Goal: Register for event/course

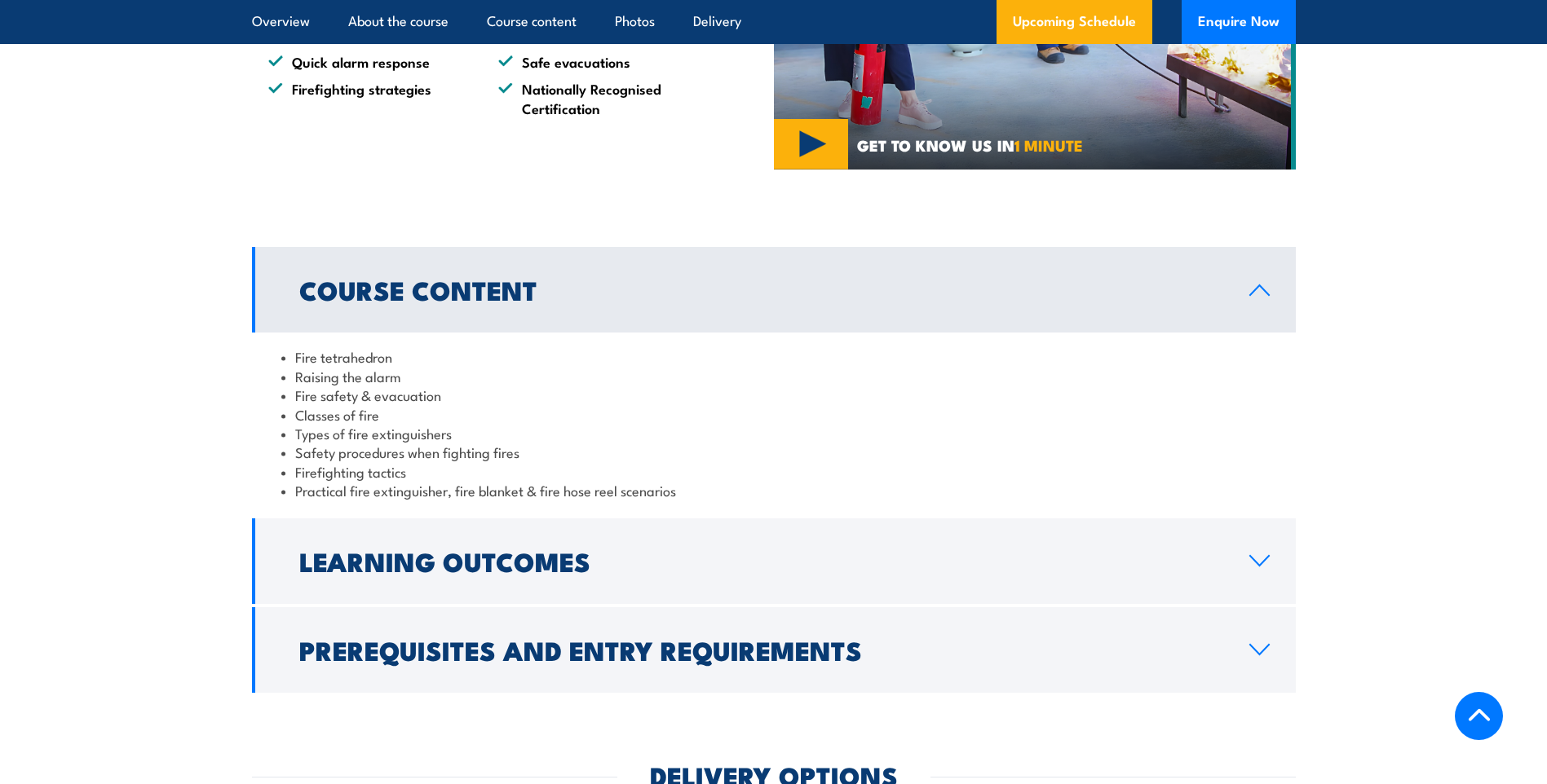
scroll to position [1467, 0]
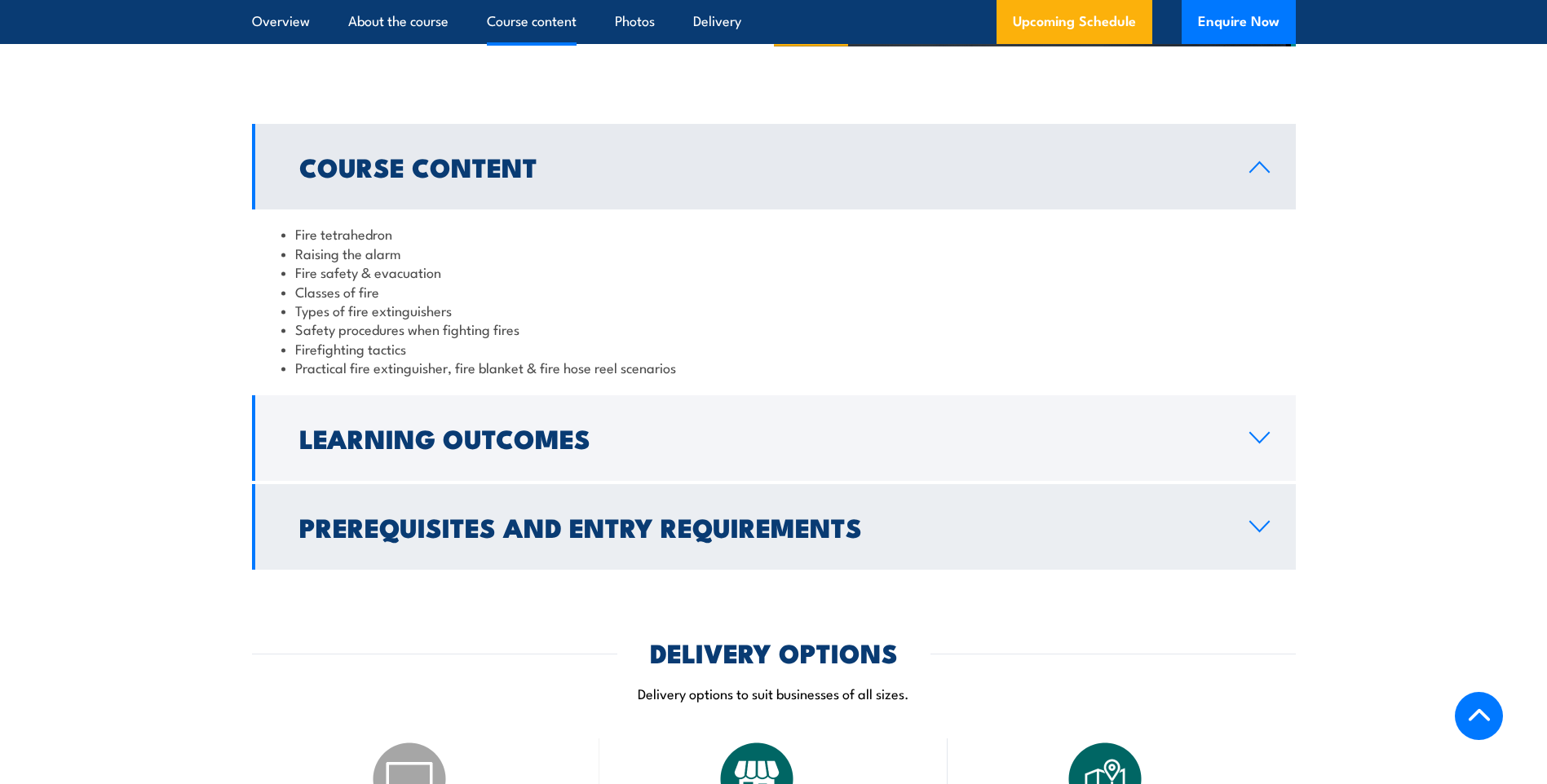
click at [1206, 536] on h2 "Prerequisites and Entry Requirements" at bounding box center [760, 527] width 923 height 23
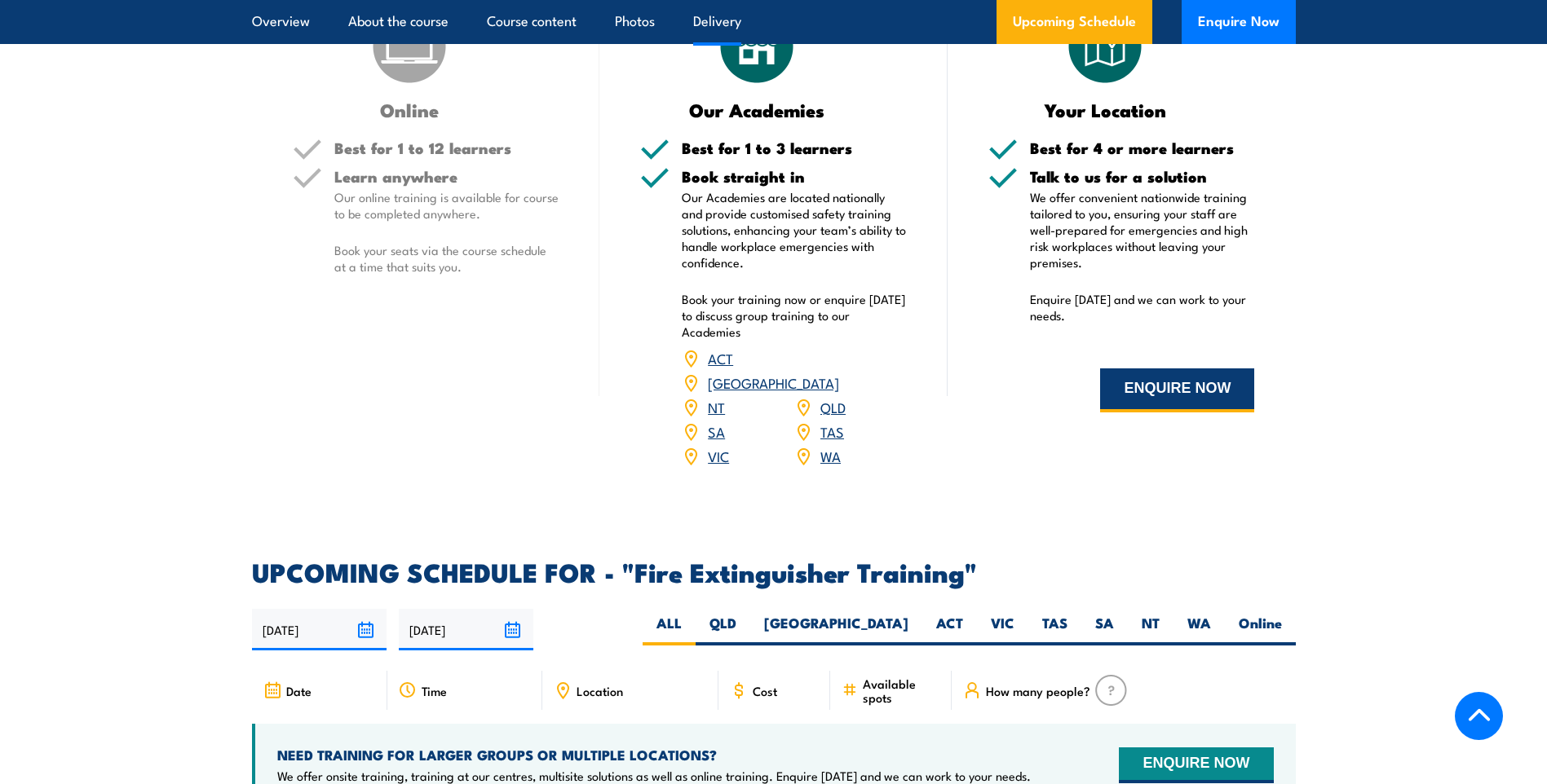
scroll to position [2364, 0]
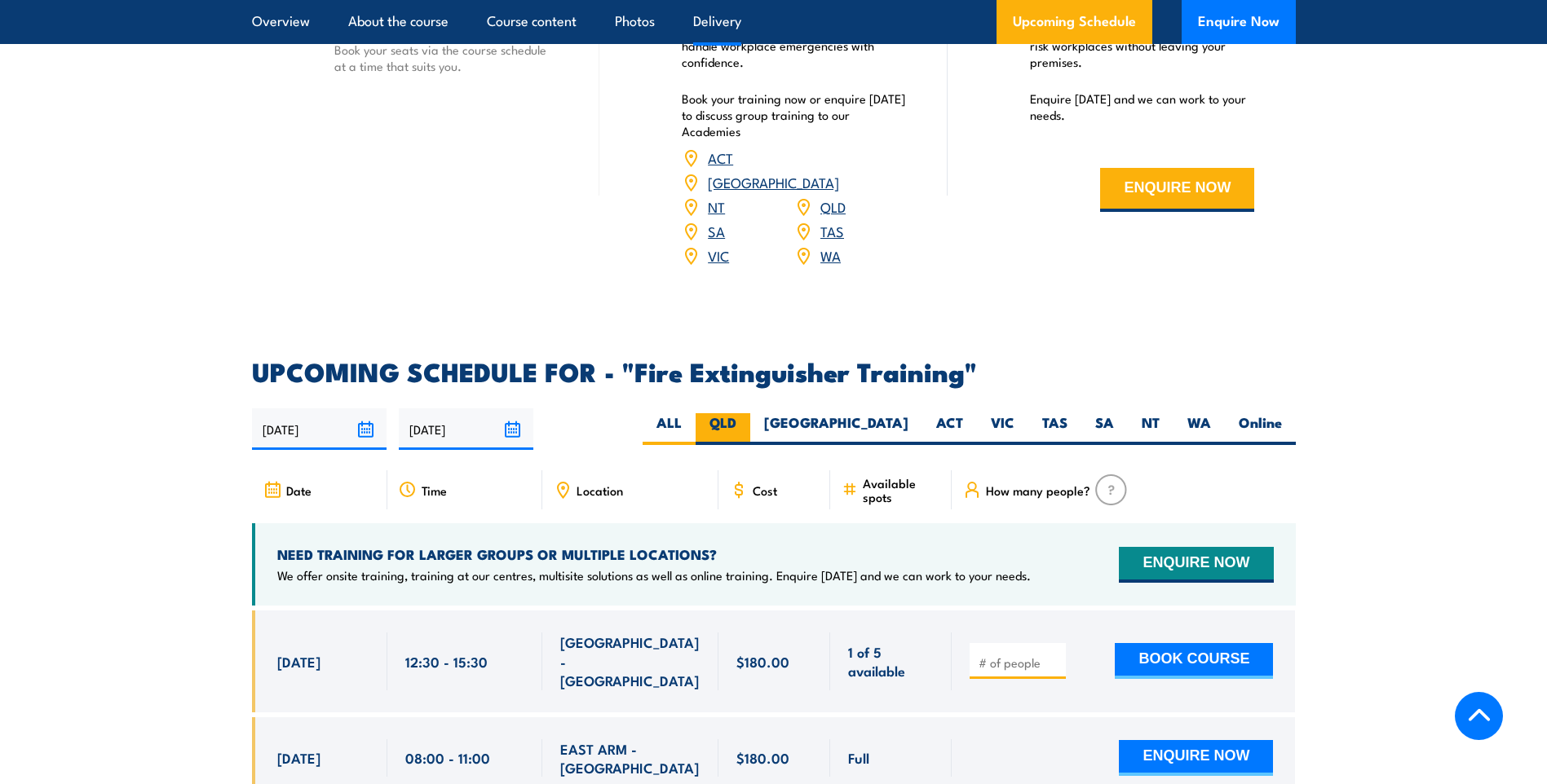
click at [750, 413] on label "QLD" at bounding box center [723, 429] width 55 height 31
click at [747, 413] on input "QLD" at bounding box center [741, 418] width 11 height 11
radio input "true"
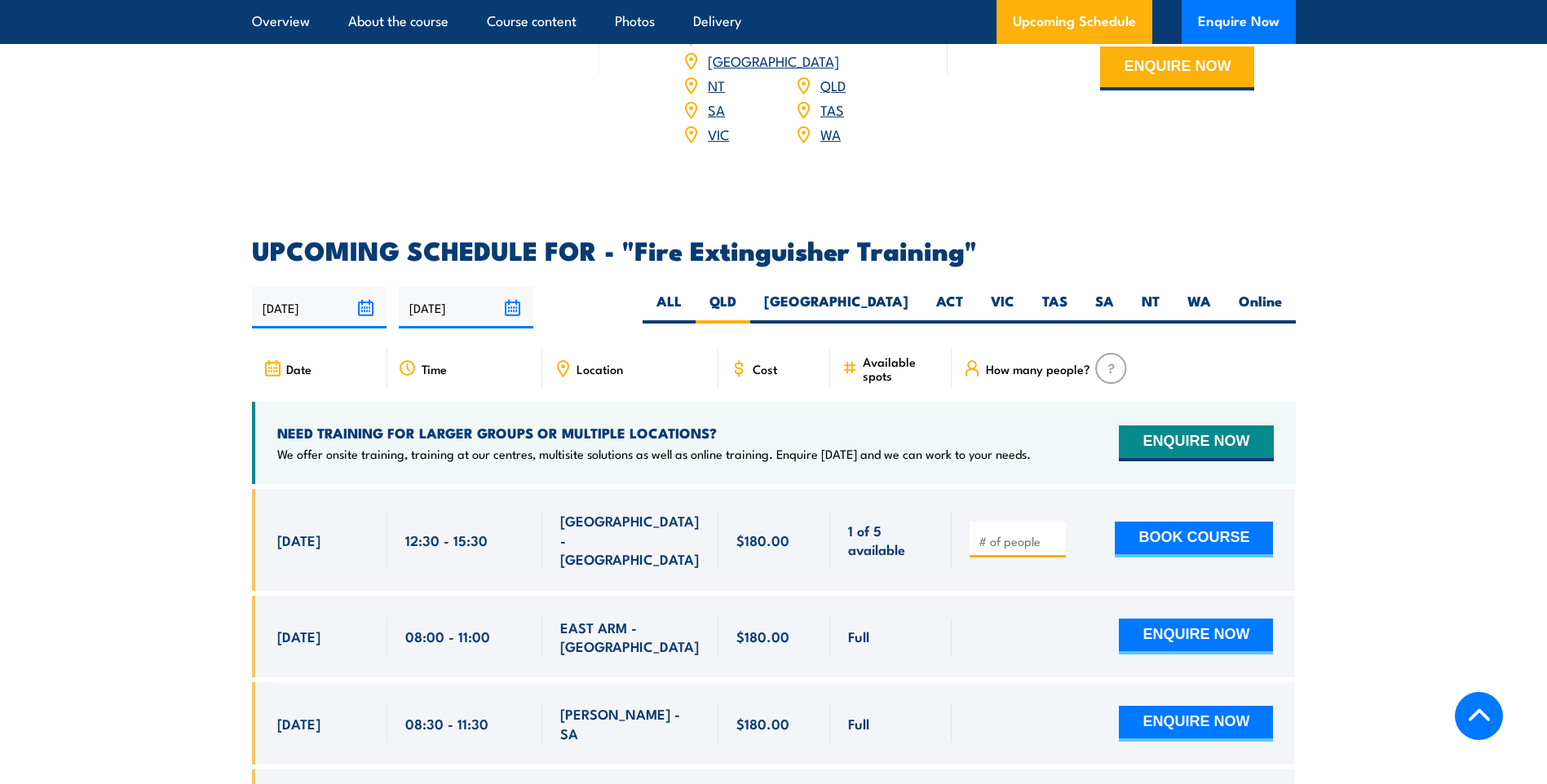
scroll to position [2609, 0]
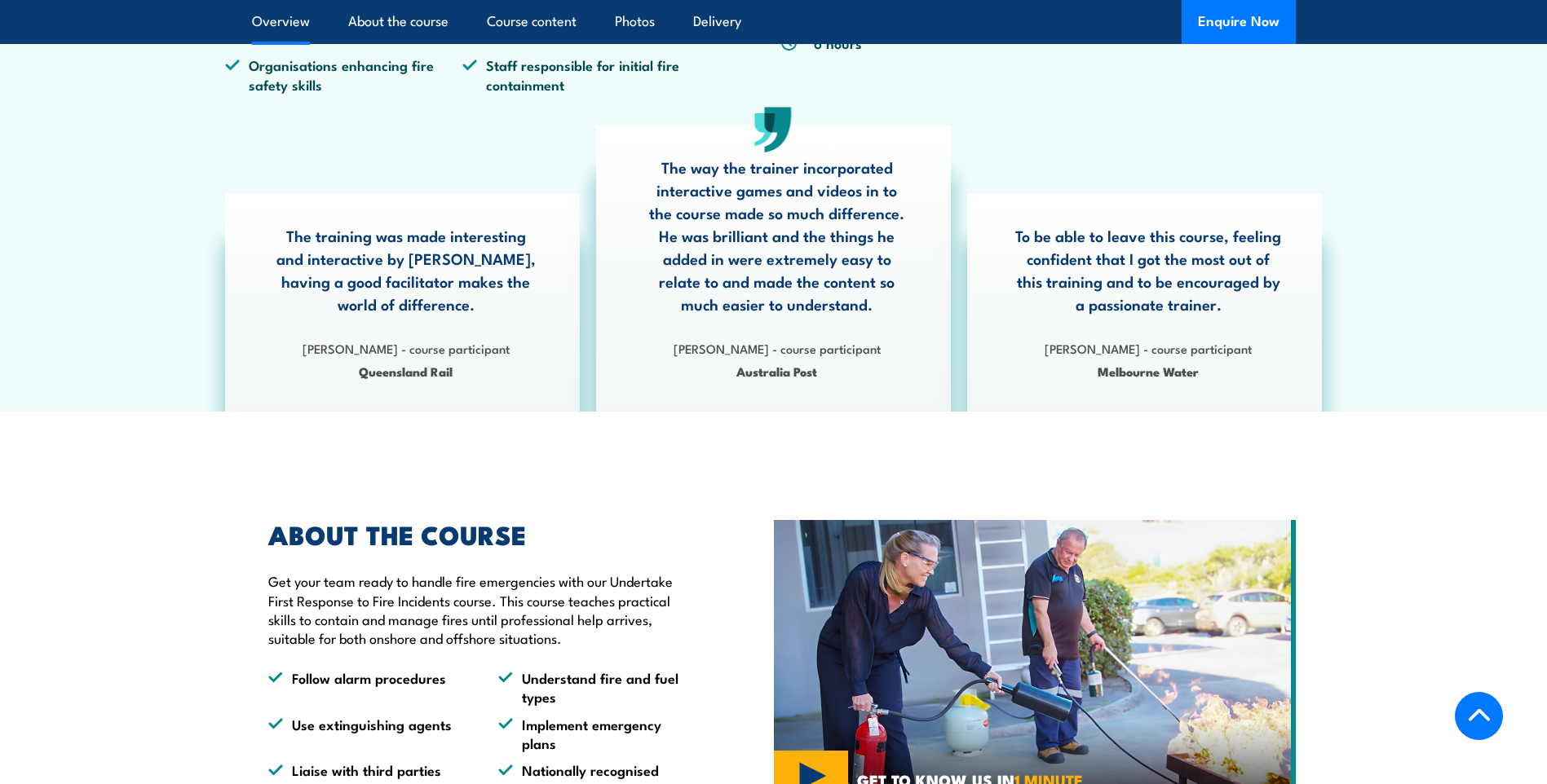
scroll to position [554, 0]
